Goal: Transaction & Acquisition: Purchase product/service

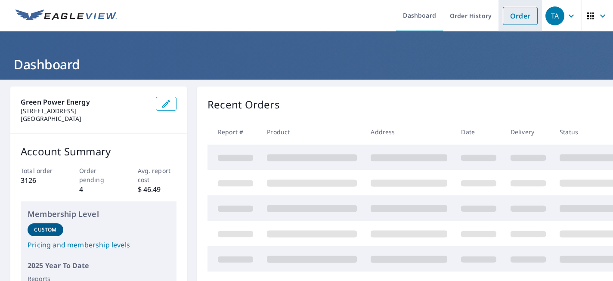
click at [519, 15] on link "Order" at bounding box center [520, 16] width 35 height 18
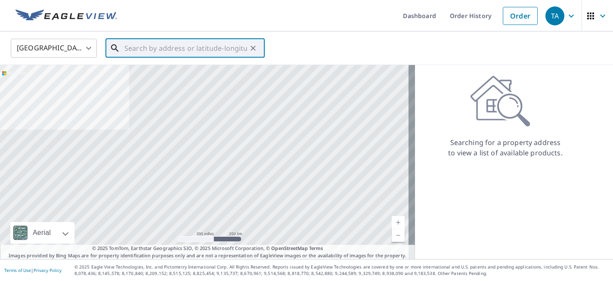
click at [195, 48] on input "text" at bounding box center [185, 48] width 123 height 24
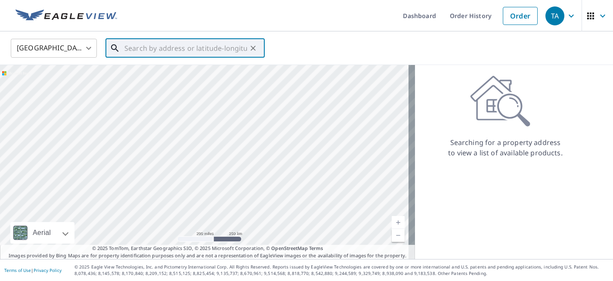
paste input "[STREET_ADDRESS][US_STATE]"
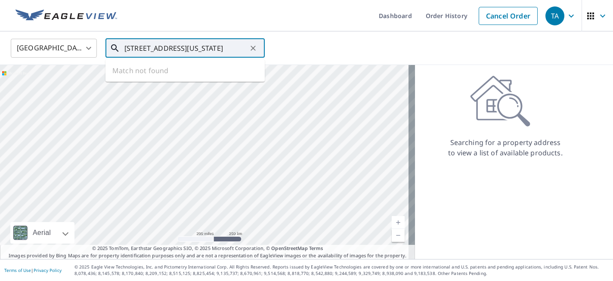
type input "[STREET_ADDRESS][US_STATE]"
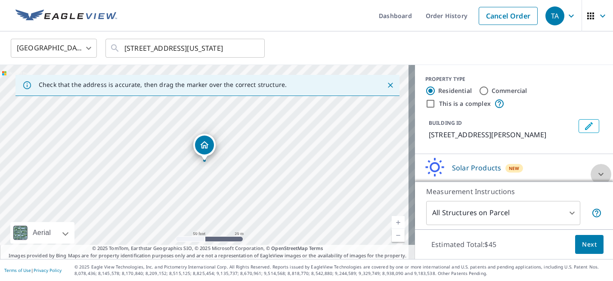
drag, startPoint x: 588, startPoint y: 170, endPoint x: 551, endPoint y: 156, distance: 40.0
click at [596, 170] on icon at bounding box center [601, 174] width 10 height 10
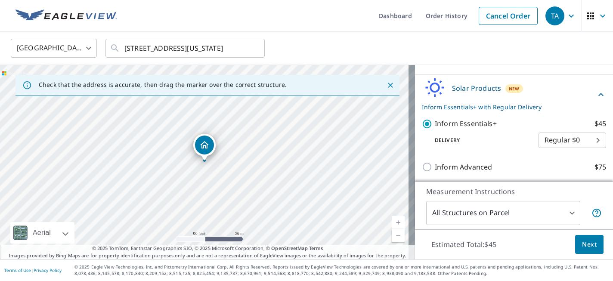
scroll to position [81, 0]
click at [584, 247] on span "Next" at bounding box center [589, 244] width 15 height 11
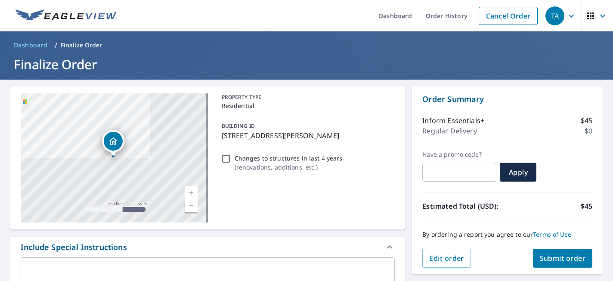
drag, startPoint x: 223, startPoint y: 161, endPoint x: 254, endPoint y: 170, distance: 32.3
click at [223, 161] on input "Changes to structures in last 4 years ( renovations, additions, etc. )" at bounding box center [226, 159] width 10 height 10
checkbox input "true"
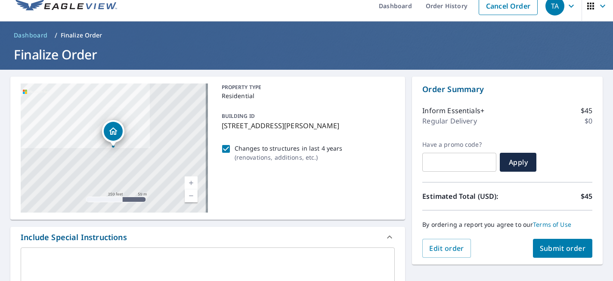
scroll to position [53, 0]
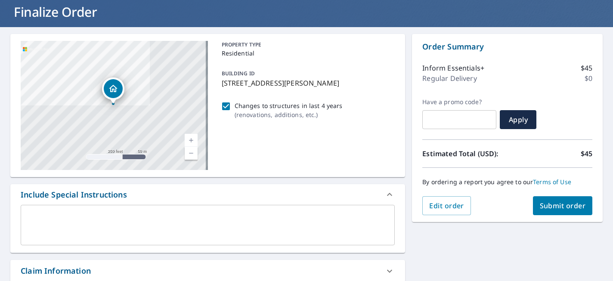
click at [543, 206] on span "Submit order" at bounding box center [563, 205] width 46 height 9
